Goal: Information Seeking & Learning: Learn about a topic

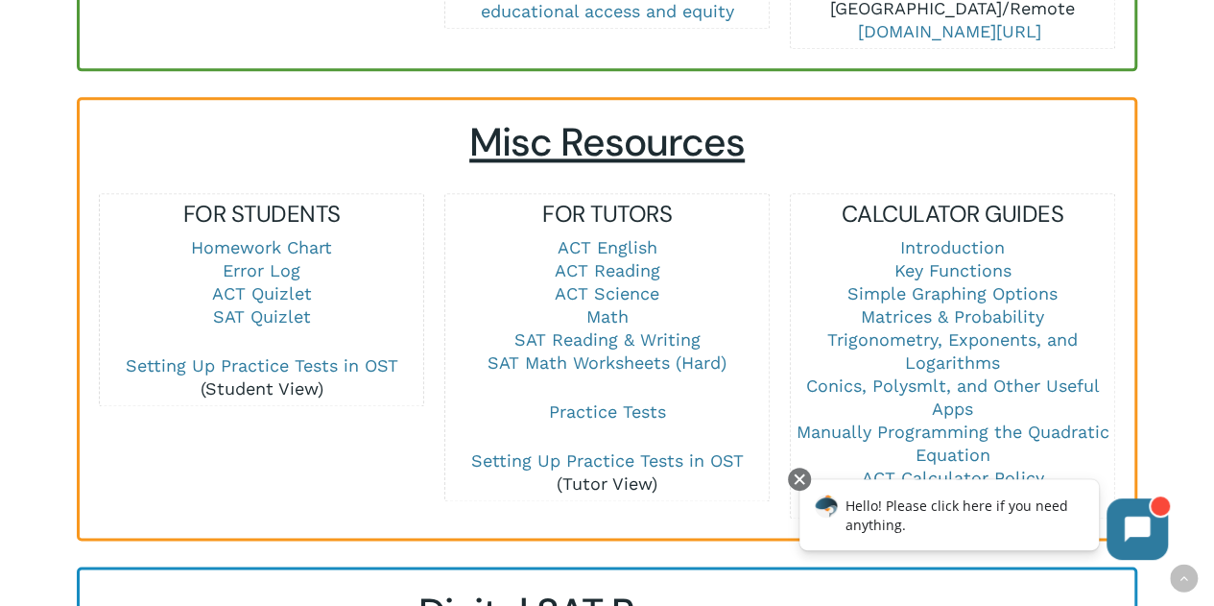
scroll to position [1256, 0]
click at [679, 328] on link "SAT Reading & Writing" at bounding box center [607, 338] width 186 height 20
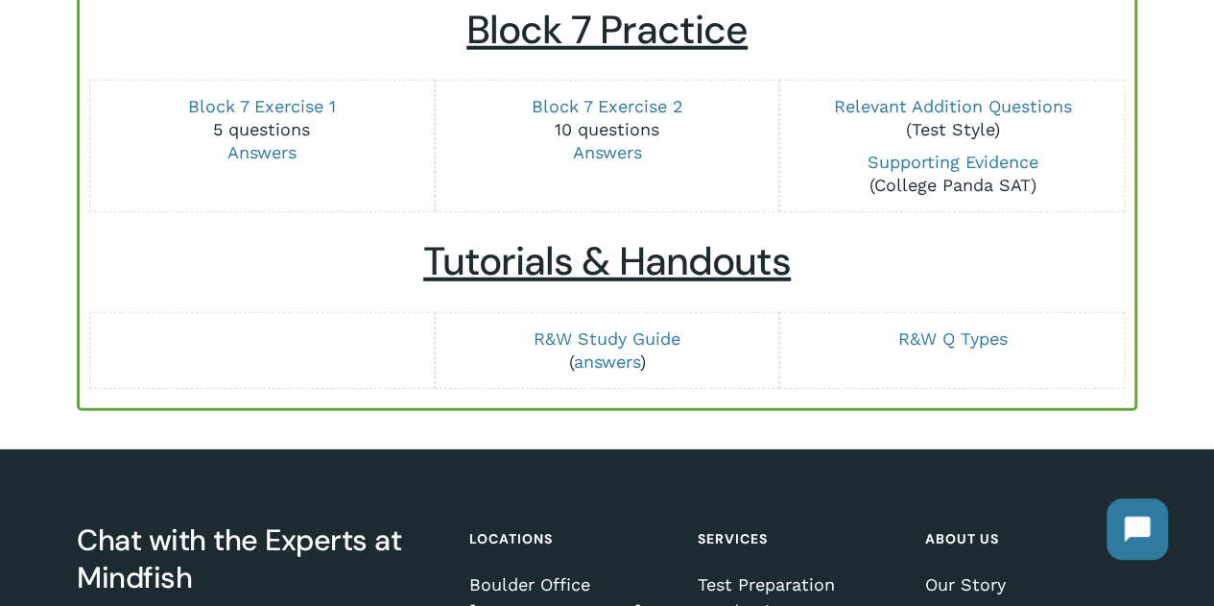
scroll to position [2566, 0]
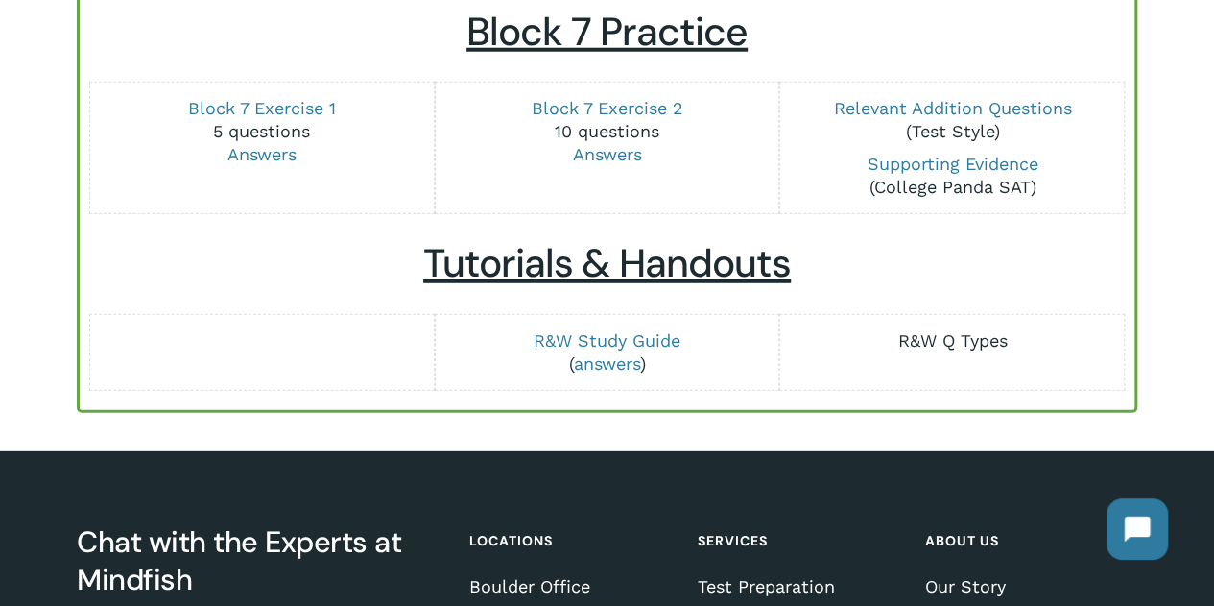
click at [944, 340] on link "R&W Q Types" at bounding box center [951, 340] width 109 height 20
